Goal: Task Accomplishment & Management: Complete application form

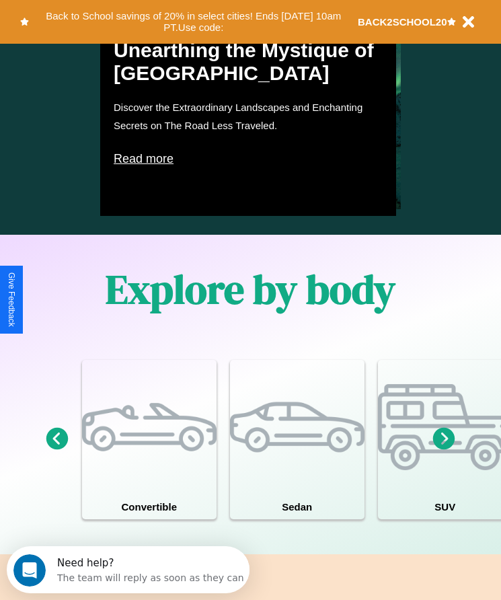
scroll to position [1028, 0]
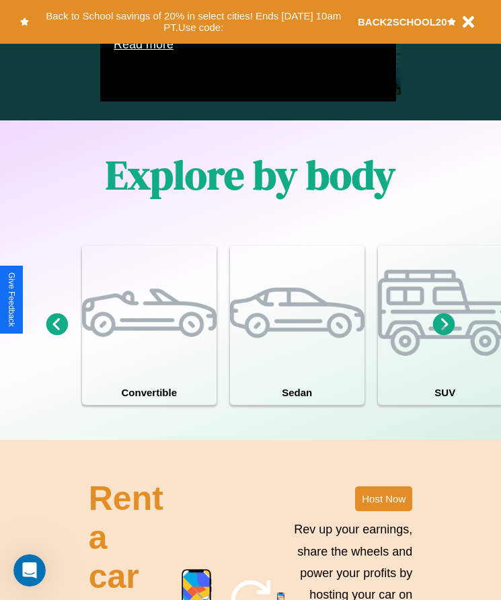
click at [444, 336] on icon at bounding box center [444, 325] width 22 height 22
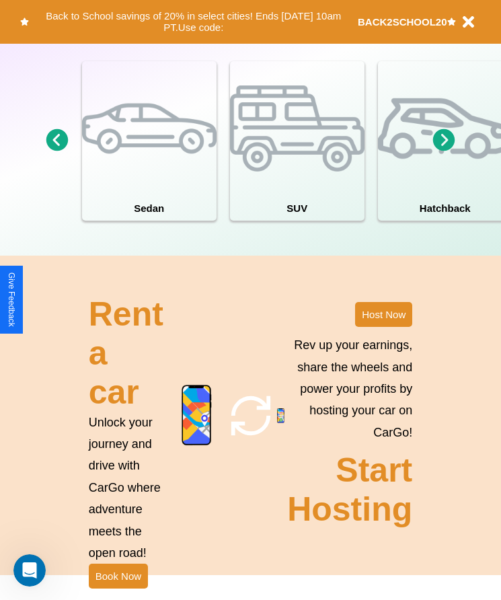
scroll to position [1248, 0]
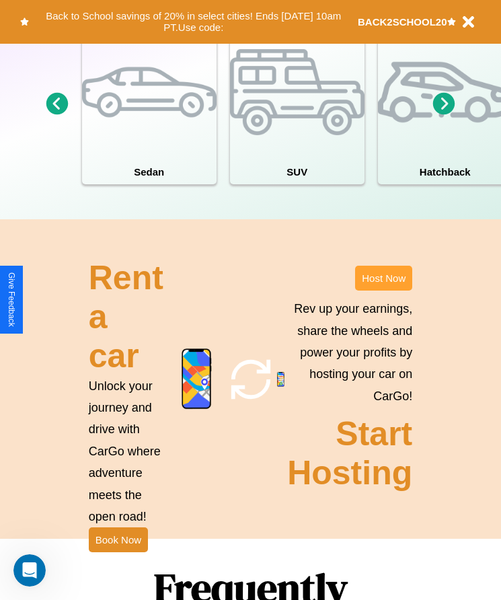
click at [384, 291] on button "Host Now" at bounding box center [383, 278] width 57 height 25
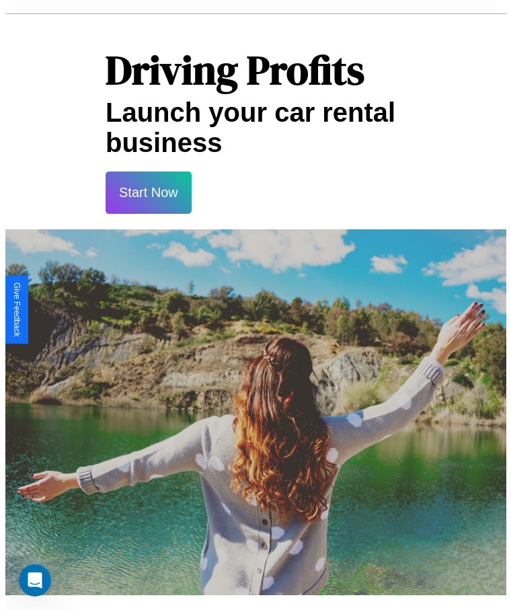
scroll to position [704, 0]
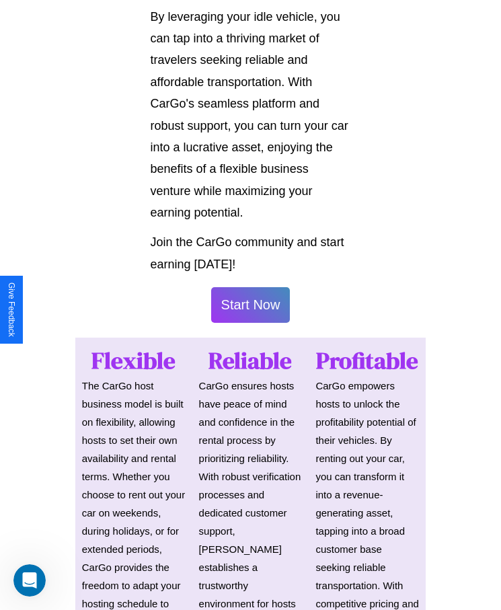
click at [250, 305] on button "Start Now" at bounding box center [250, 305] width 79 height 36
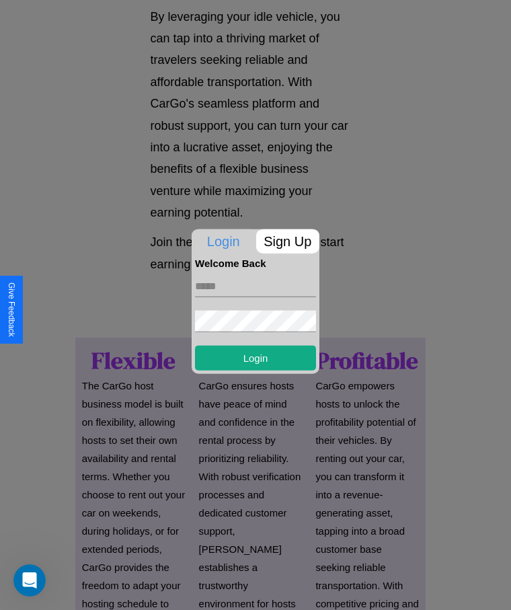
click at [287, 241] on p "Sign Up" at bounding box center [288, 241] width 64 height 24
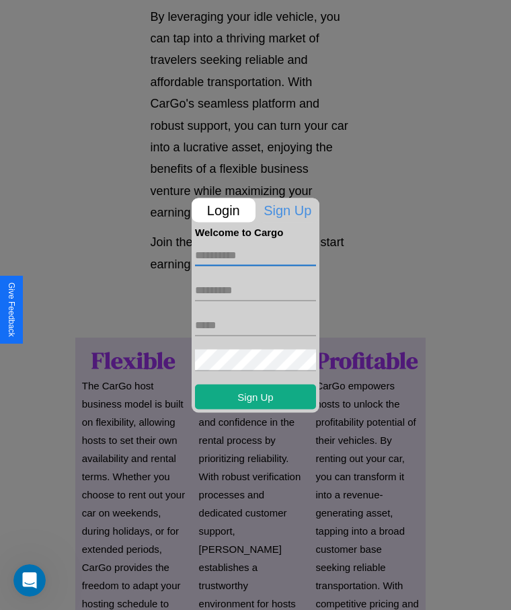
click at [256, 255] on input "text" at bounding box center [255, 255] width 121 height 22
type input "*********"
click at [256, 290] on input "text" at bounding box center [255, 290] width 121 height 22
type input "*****"
click at [256, 325] on input "text" at bounding box center [255, 325] width 121 height 22
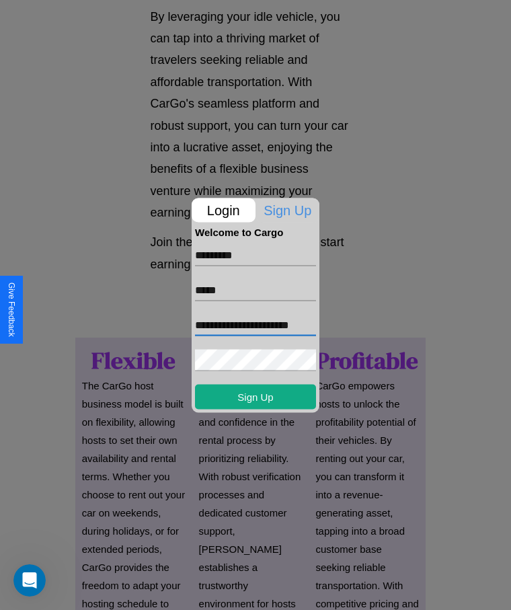
scroll to position [0, 11]
type input "**********"
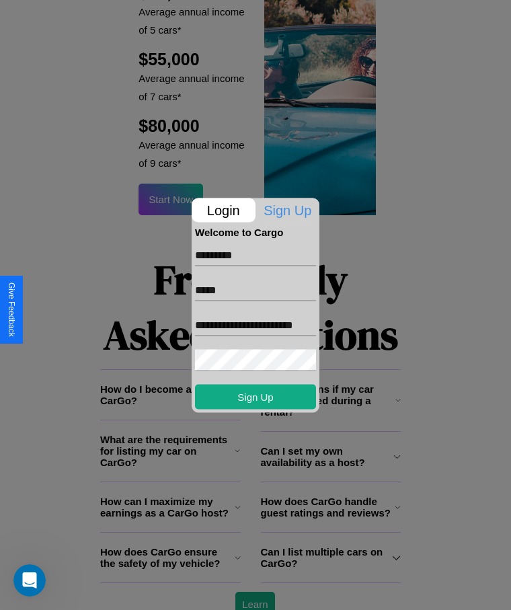
click at [255, 591] on div at bounding box center [255, 305] width 511 height 610
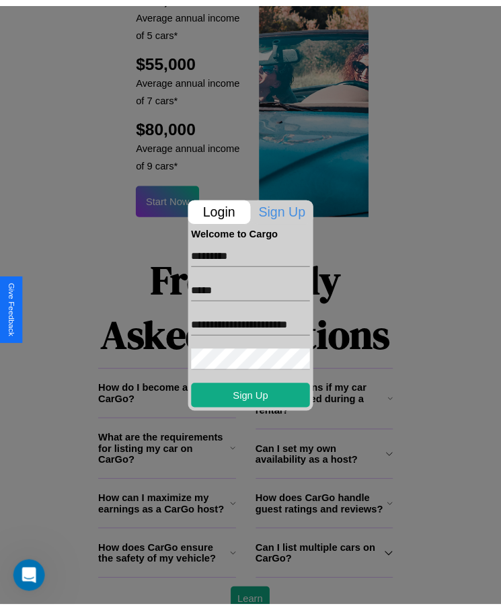
scroll to position [704, 0]
